Goal: Obtain resource: Obtain resource

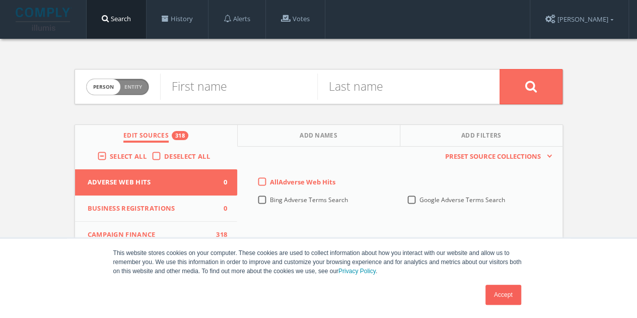
click at [513, 300] on link "Accept" at bounding box center [503, 294] width 36 height 20
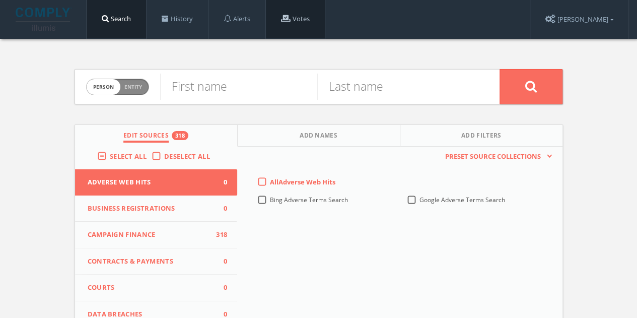
click at [305, 22] on link "Votes" at bounding box center [295, 19] width 59 height 38
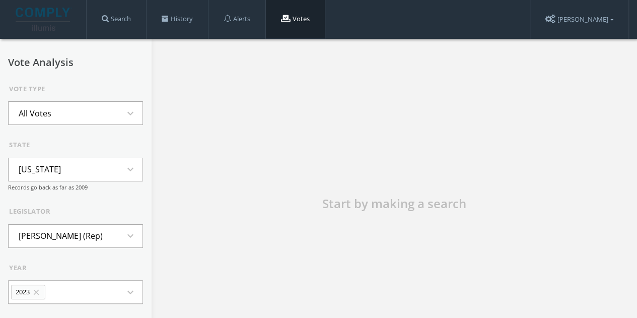
click at [65, 119] on button "All Votes expand_more" at bounding box center [75, 113] width 135 height 24
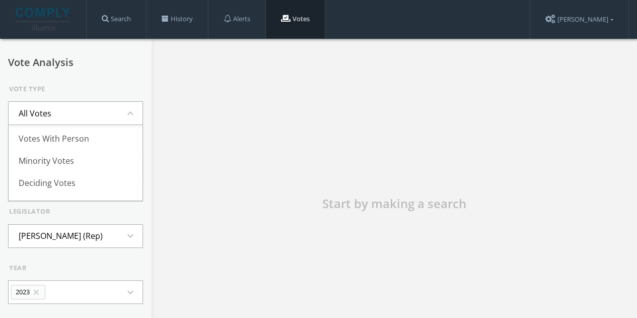
scroll to position [101, 0]
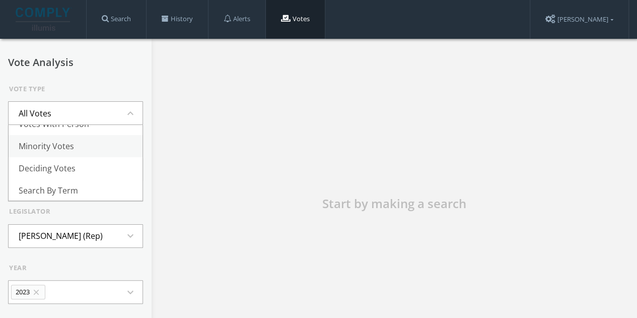
click at [55, 148] on li "Minority Votes" at bounding box center [76, 146] width 134 height 22
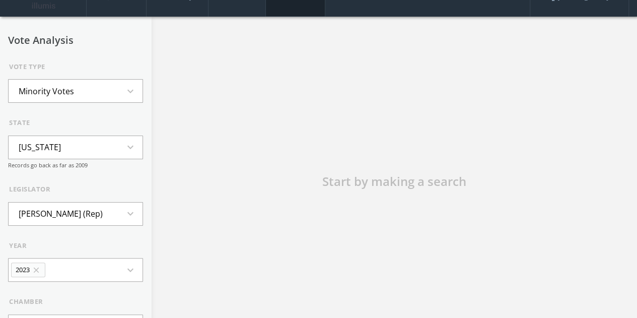
scroll to position [0, 0]
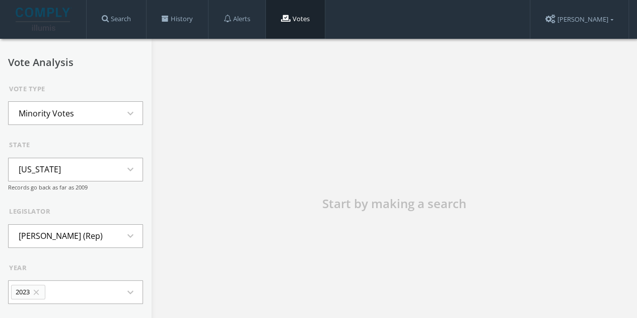
click at [98, 166] on button "[US_STATE] expand_more" at bounding box center [75, 170] width 135 height 24
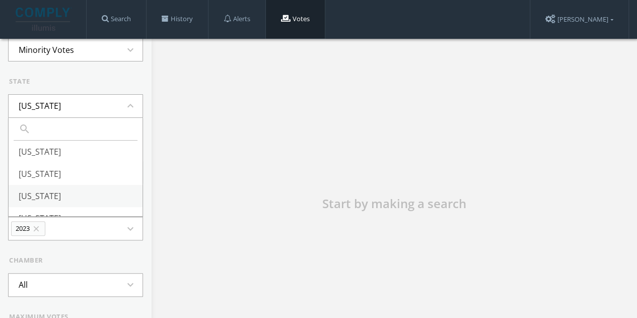
scroll to position [50, 0]
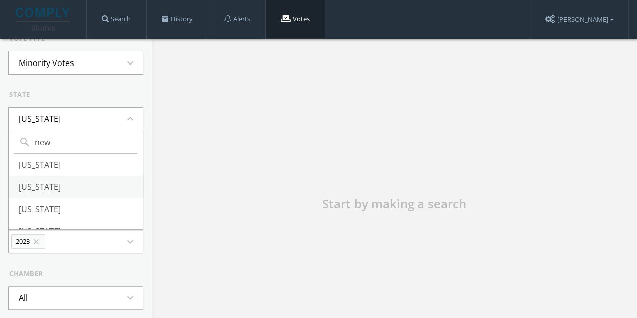
type input "new"
click at [49, 189] on li "[US_STATE]" at bounding box center [76, 187] width 134 height 22
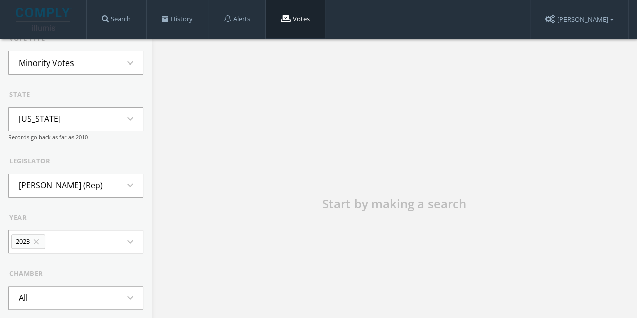
click at [67, 245] on button "2023 close expand_more" at bounding box center [75, 242] width 135 height 24
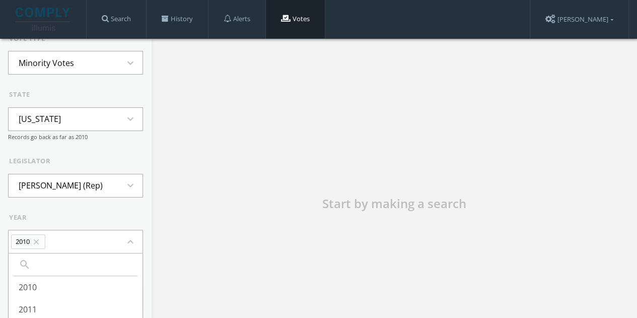
click at [67, 245] on button "2010 close expand_less" at bounding box center [75, 242] width 135 height 24
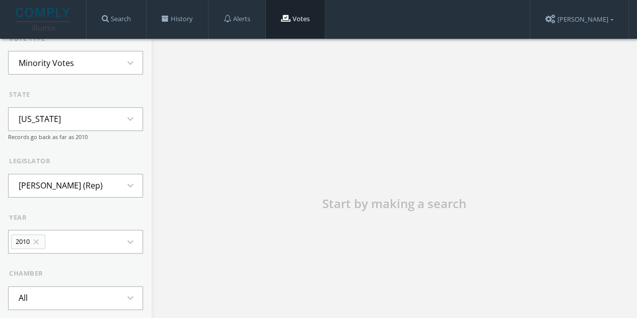
click at [36, 241] on icon "close" at bounding box center [36, 241] width 9 height 9
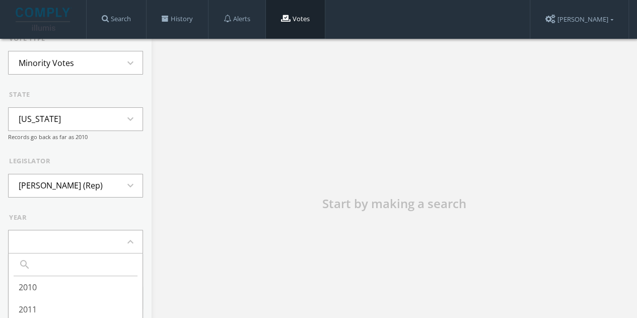
click at [73, 173] on div "legislator [PERSON_NAME] (Rep) expand_more" at bounding box center [75, 176] width 135 height 41
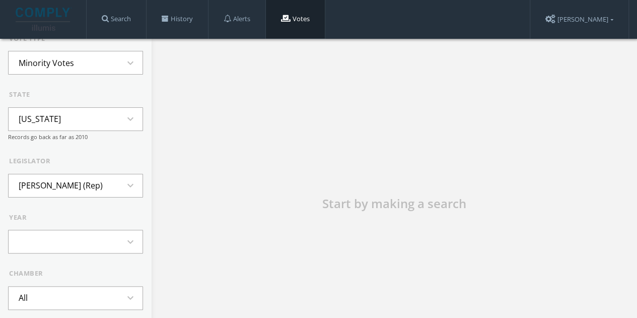
click at [71, 185] on li "[PERSON_NAME] (Rep)" at bounding box center [61, 185] width 104 height 22
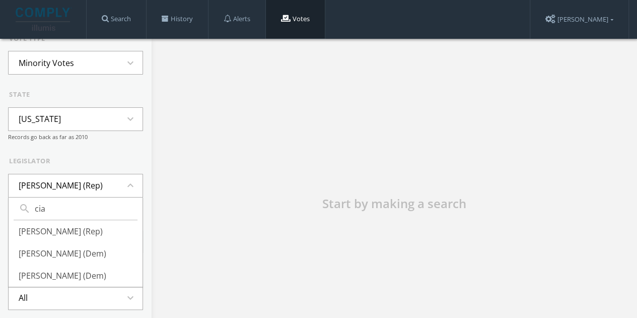
scroll to position [0, 0]
type input "cia"
click at [47, 233] on li "[PERSON_NAME] (Rep)" at bounding box center [76, 231] width 134 height 22
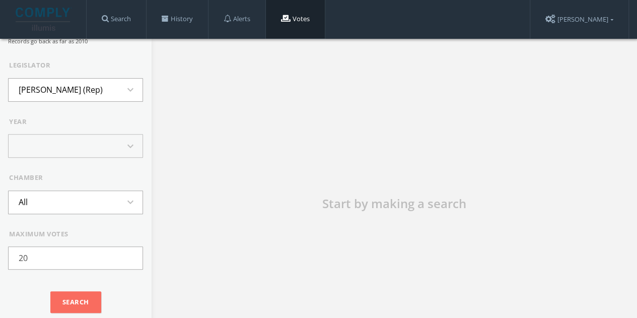
scroll to position [147, 0]
click at [58, 197] on button "All expand_more" at bounding box center [75, 202] width 135 height 24
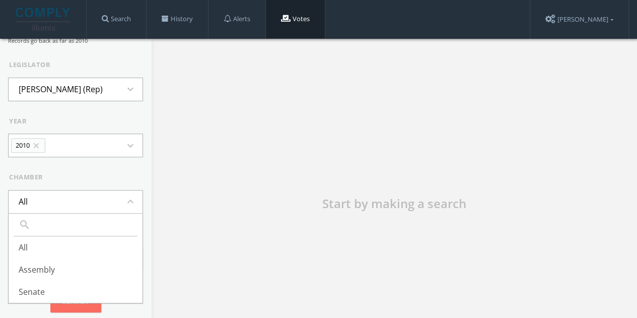
click at [58, 197] on button "All expand_less" at bounding box center [75, 202] width 135 height 24
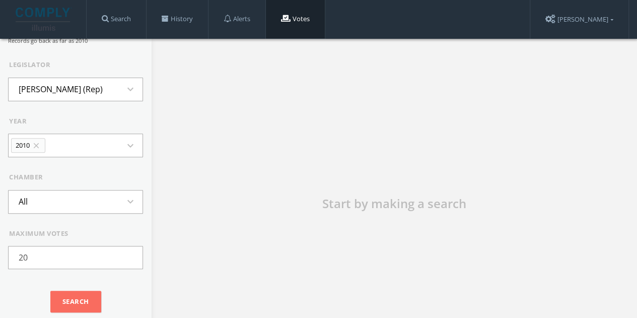
click at [91, 170] on form "Vote Type Minority Votes expand_more state [US_STATE] expand_more Records go ba…" at bounding box center [75, 128] width 135 height 381
click at [36, 145] on icon "close" at bounding box center [36, 145] width 9 height 9
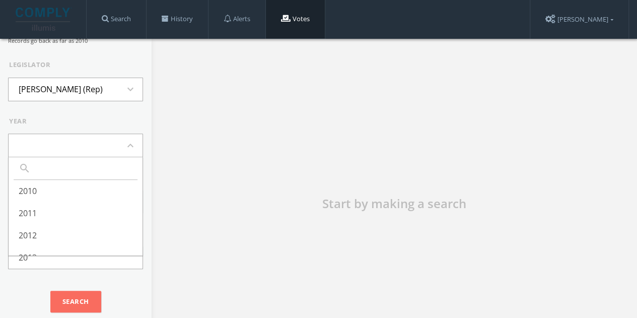
click at [104, 108] on form "Vote Type Minority Votes expand_more state [US_STATE] expand_more Records go ba…" at bounding box center [75, 128] width 135 height 381
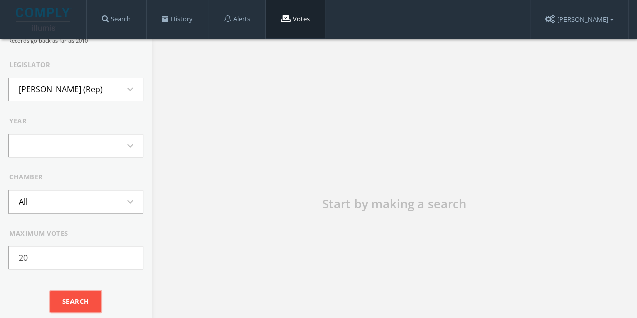
click at [76, 292] on input "Search" at bounding box center [75, 302] width 51 height 22
click at [74, 149] on button "expand_more" at bounding box center [75, 145] width 135 height 24
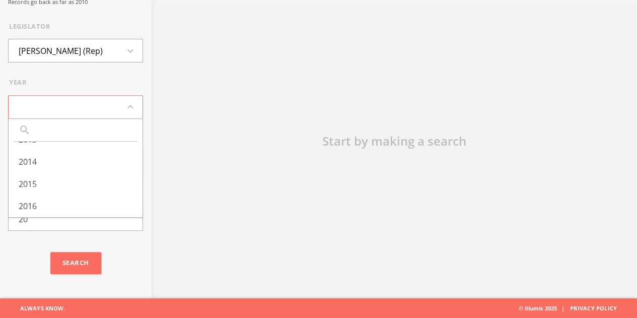
scroll to position [154, 0]
click at [44, 195] on li "All" at bounding box center [76, 206] width 134 height 22
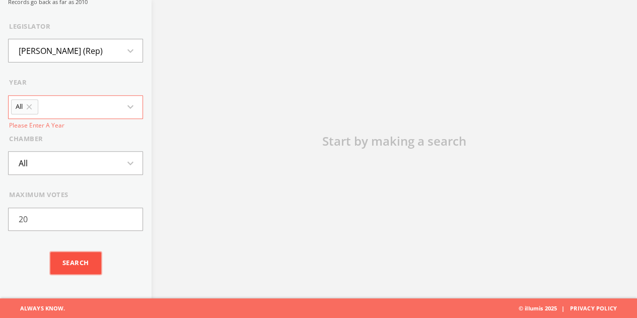
click at [87, 263] on input "Search" at bounding box center [75, 263] width 51 height 22
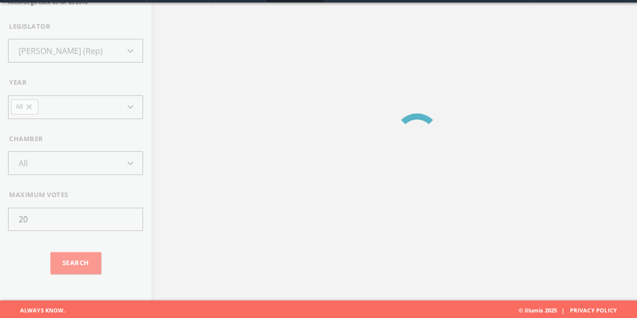
scroll to position [0, 0]
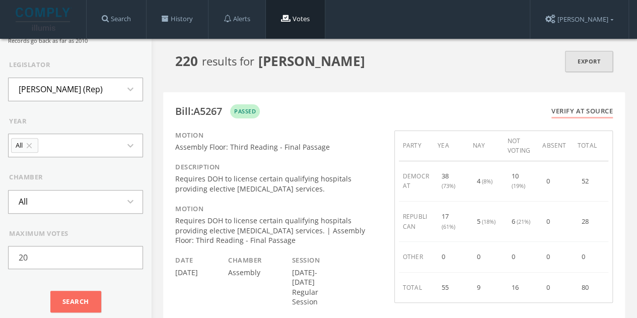
click at [579, 62] on link "Export" at bounding box center [589, 62] width 48 height 22
